Goal: Task Accomplishment & Management: Manage account settings

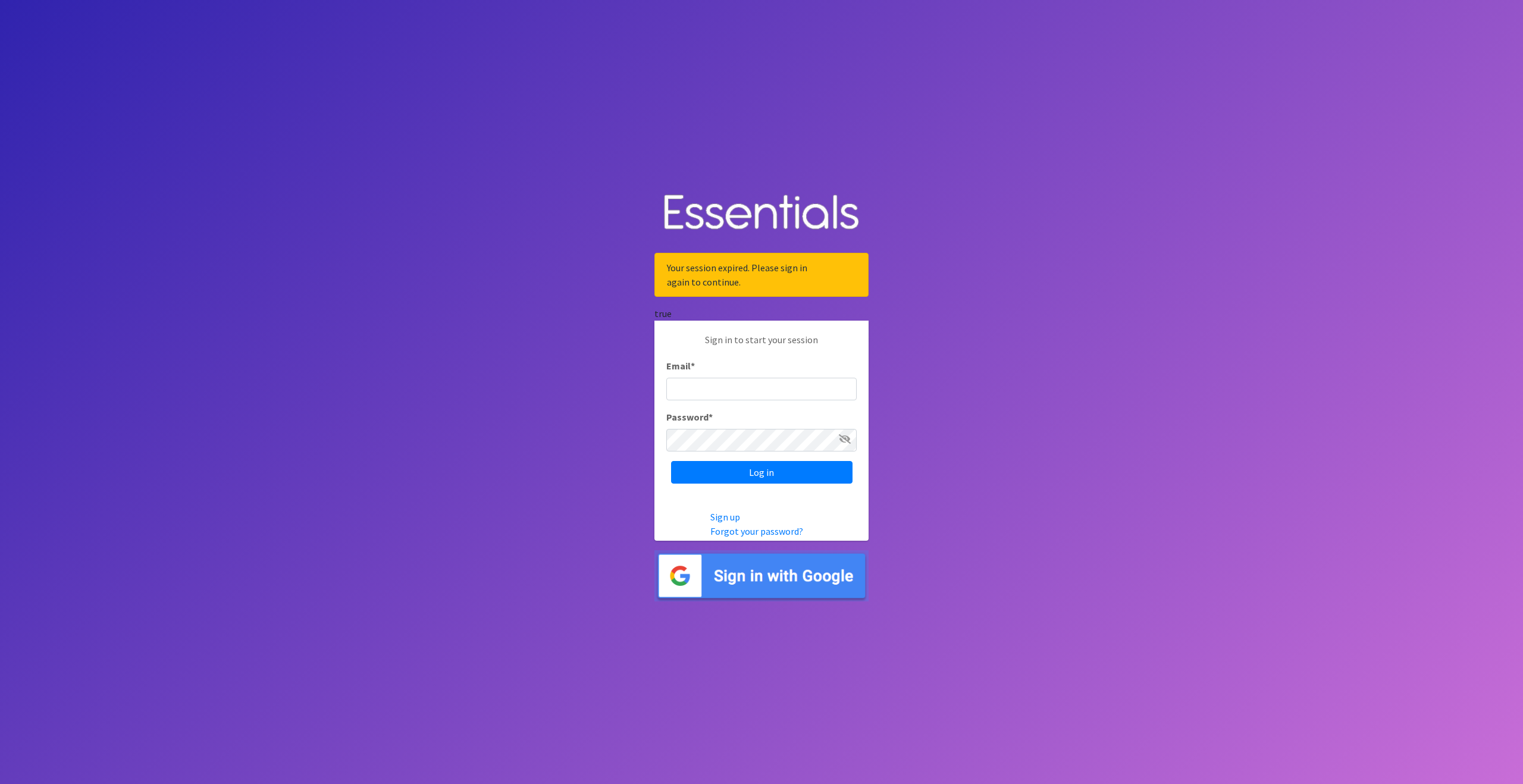
type input "[EMAIL_ADDRESS][DOMAIN_NAME]"
click at [775, 576] on img at bounding box center [761, 576] width 214 height 52
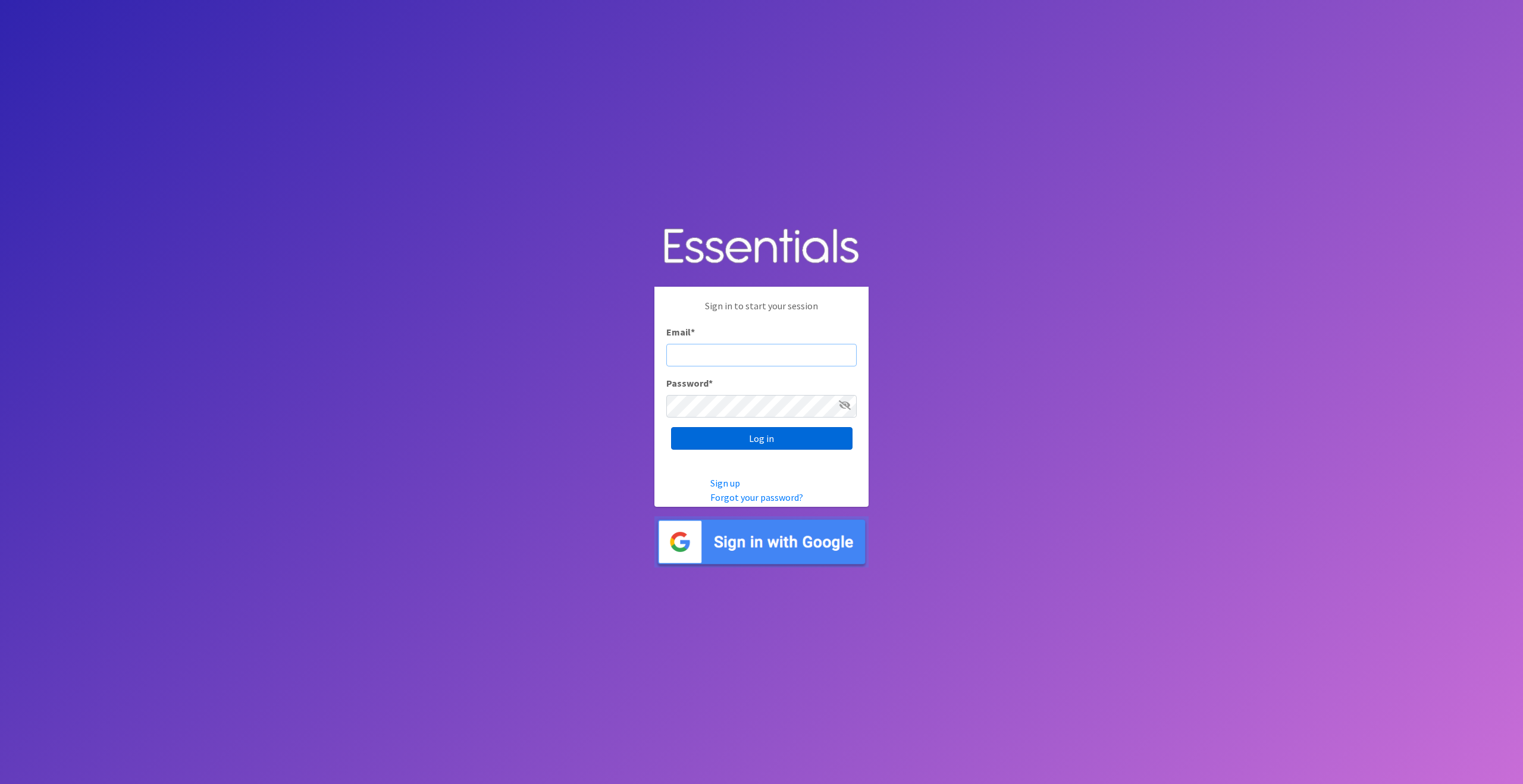
type input "[EMAIL_ADDRESS][DOMAIN_NAME]"
click at [758, 439] on input "Log in" at bounding box center [761, 439] width 181 height 23
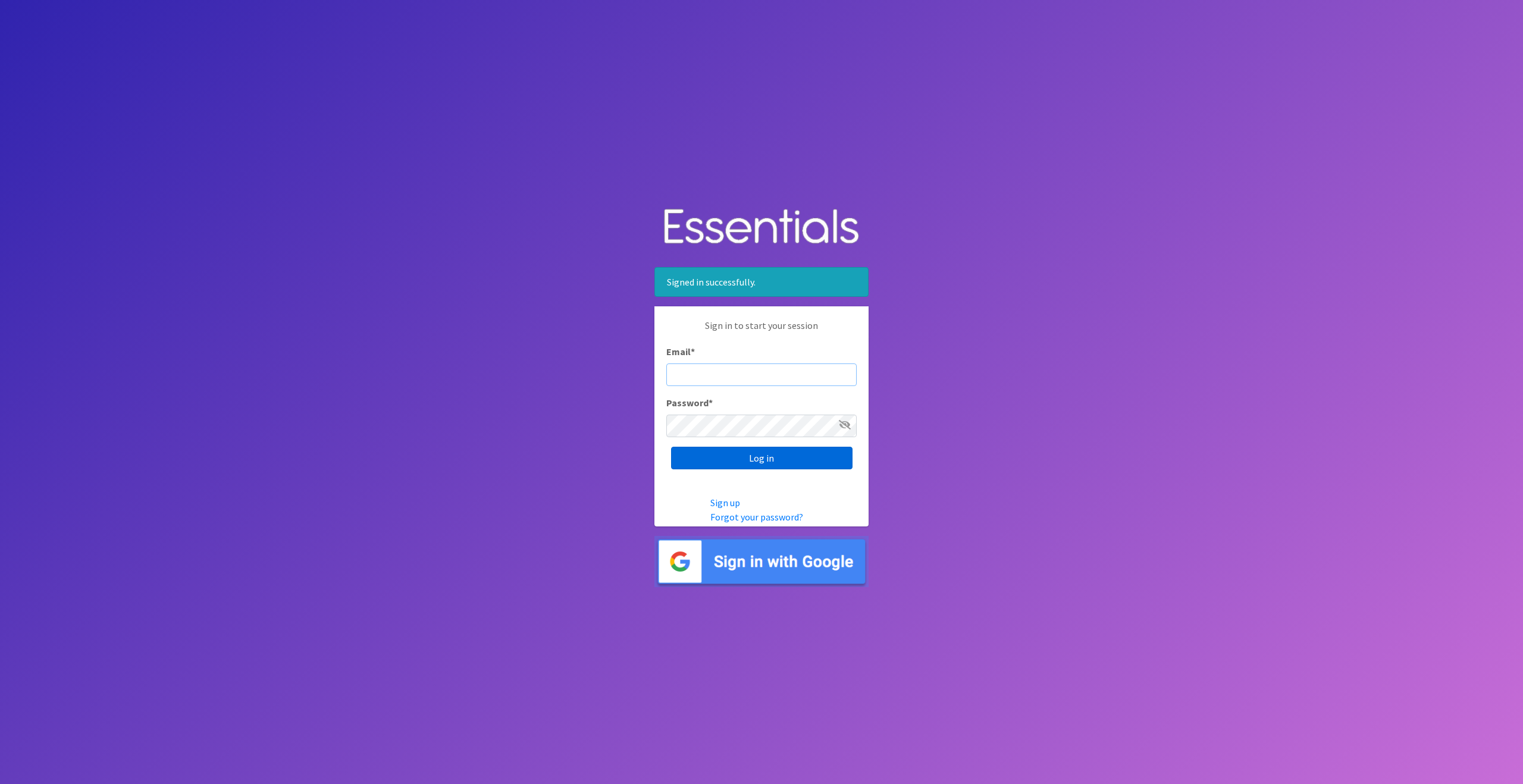
type input "[EMAIL_ADDRESS][DOMAIN_NAME]"
click at [770, 459] on input "Log in" at bounding box center [761, 458] width 181 height 23
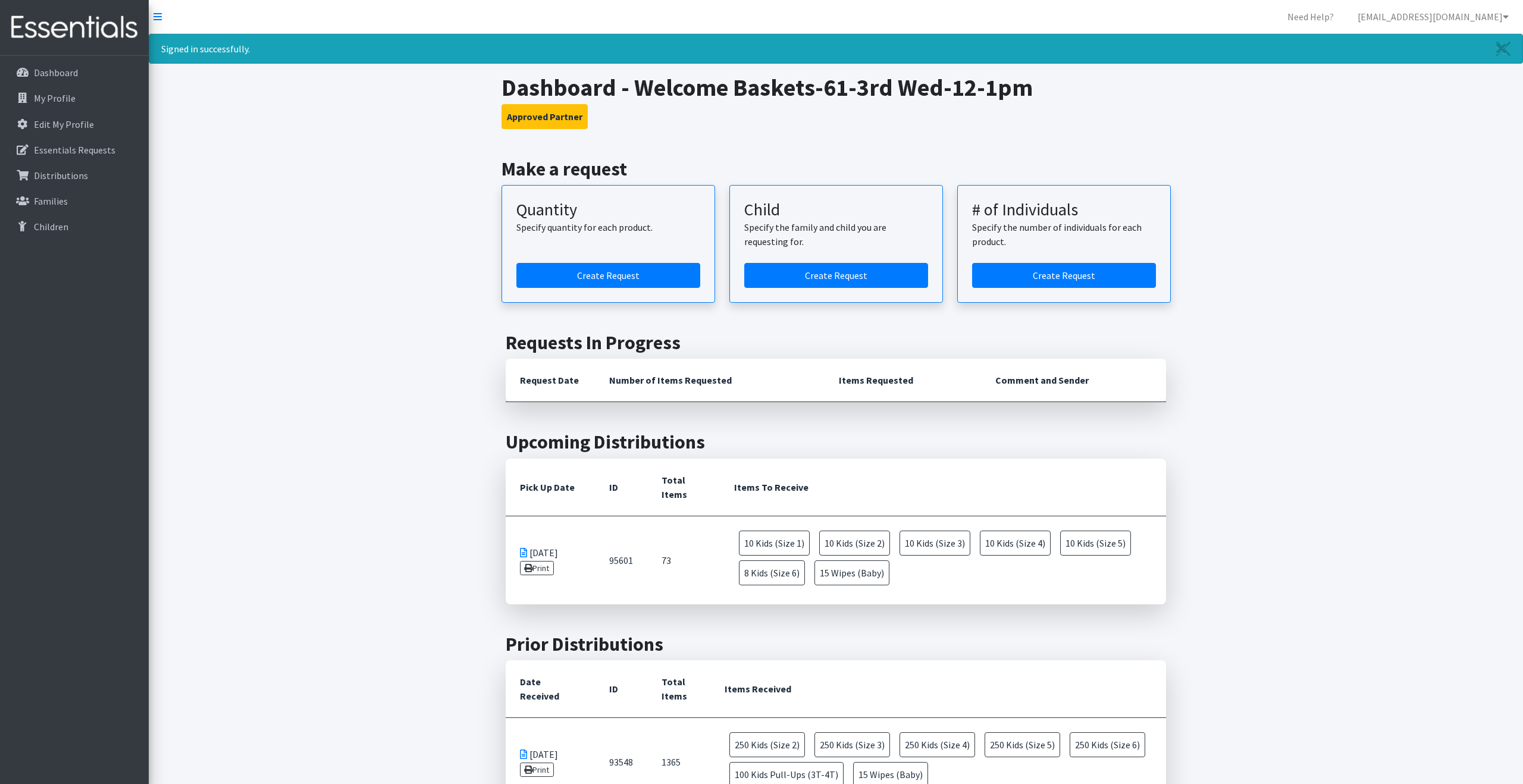
scroll to position [4, 0]
